Goal: Task Accomplishment & Management: Use online tool/utility

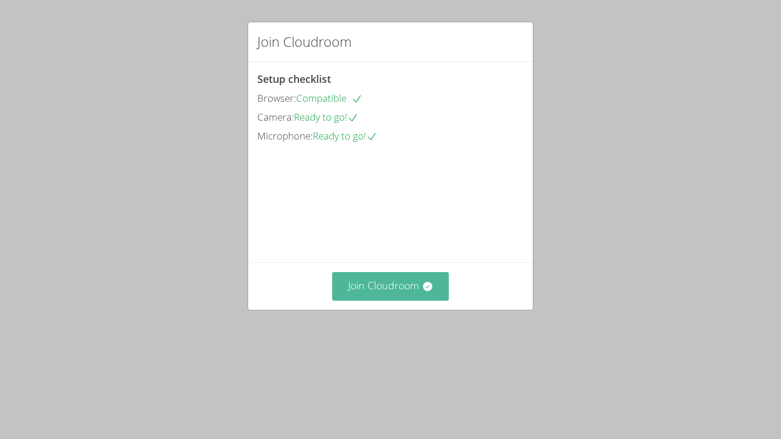
click at [406, 300] on button "Join Cloudroom" at bounding box center [390, 286] width 117 height 28
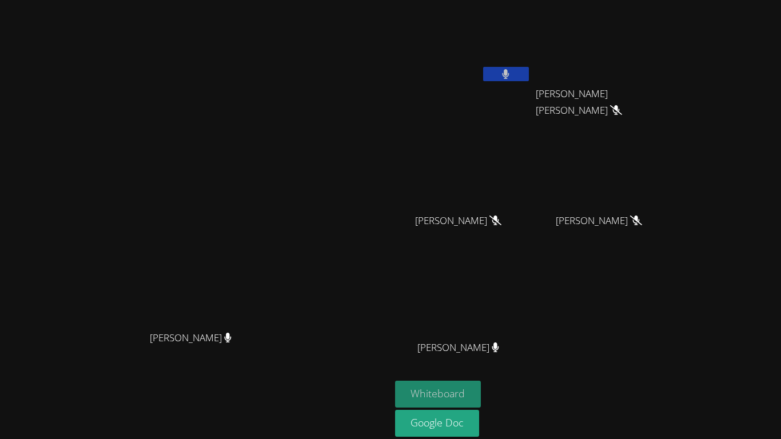
click at [481, 360] on button "Whiteboard" at bounding box center [438, 394] width 86 height 27
click at [600, 308] on div "[PERSON_NAME] [PERSON_NAME] [PERSON_NAME] [PERSON_NAME] [PERSON_NAME] Nevaehya …" at bounding box center [533, 193] width 277 height 376
click at [512, 75] on icon at bounding box center [506, 74] width 12 height 10
click at [529, 79] on button at bounding box center [506, 74] width 46 height 14
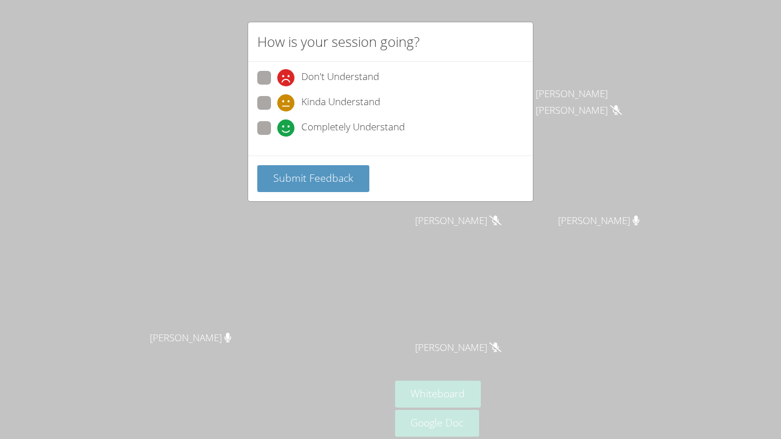
click at [275, 127] on label "Completely Understand" at bounding box center [330, 128] width 147 height 15
click at [277, 127] on input "Completely Understand" at bounding box center [282, 126] width 10 height 10
radio input "true"
click at [267, 168] on button "Submit Feedback" at bounding box center [313, 178] width 112 height 27
